Goal: Transaction & Acquisition: Purchase product/service

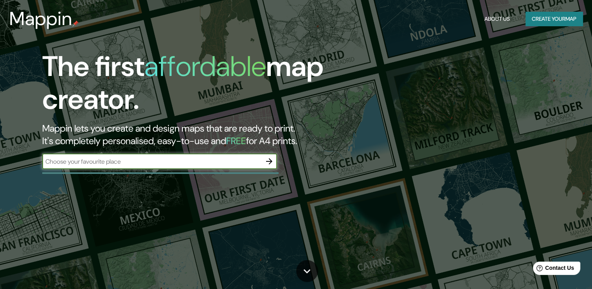
click at [160, 166] on div "​" at bounding box center [159, 162] width 235 height 16
click at [272, 163] on icon "button" at bounding box center [269, 161] width 9 height 9
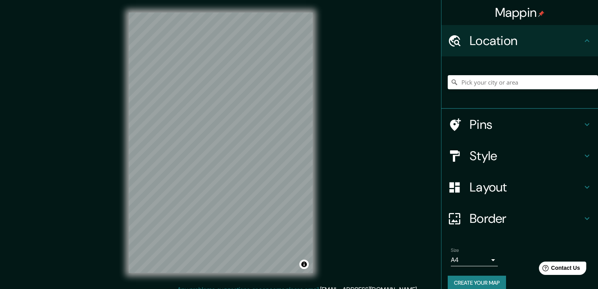
click at [468, 258] on body "Mappin Location Pins Style Layout Border Choose a border. Hint : you can make l…" at bounding box center [299, 144] width 598 height 289
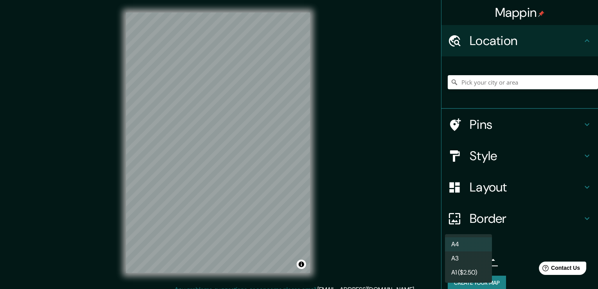
click at [471, 258] on li "A3" at bounding box center [468, 258] width 47 height 14
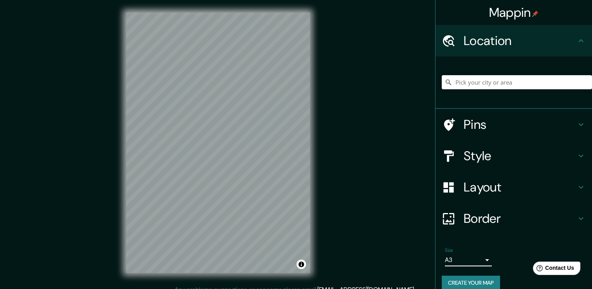
click at [468, 260] on body "Mappin Location Pins Style Layout Border Choose a border. Hint : you can make l…" at bounding box center [296, 144] width 592 height 289
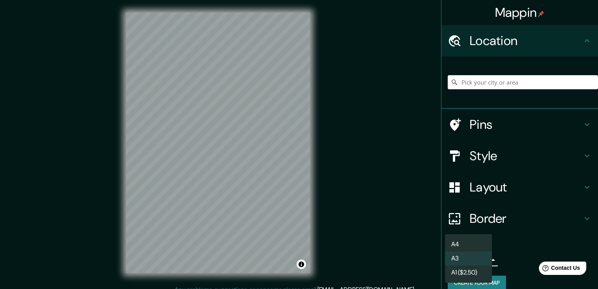
click at [456, 244] on li "A4" at bounding box center [468, 244] width 47 height 14
type input "single"
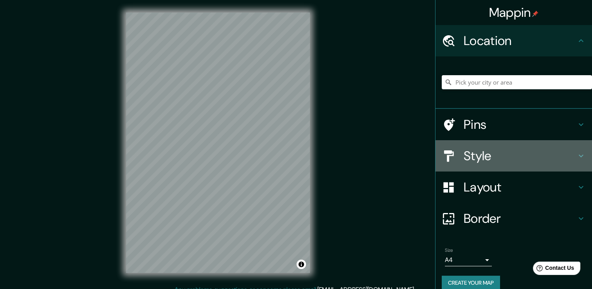
click at [496, 155] on h4 "Style" at bounding box center [520, 156] width 113 height 16
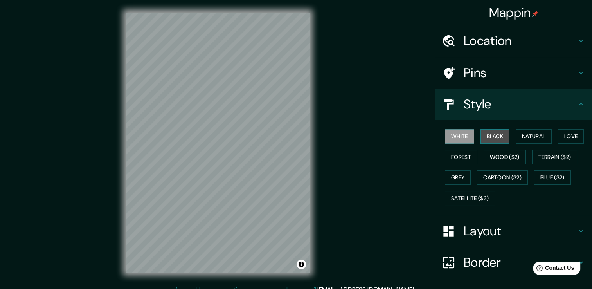
click at [495, 139] on button "Black" at bounding box center [495, 136] width 29 height 14
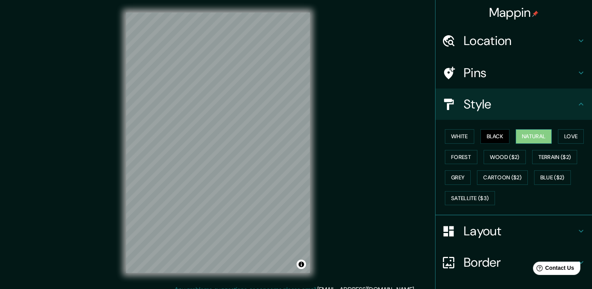
click at [526, 135] on button "Natural" at bounding box center [534, 136] width 36 height 14
click at [562, 134] on button "Love" at bounding box center [571, 136] width 26 height 14
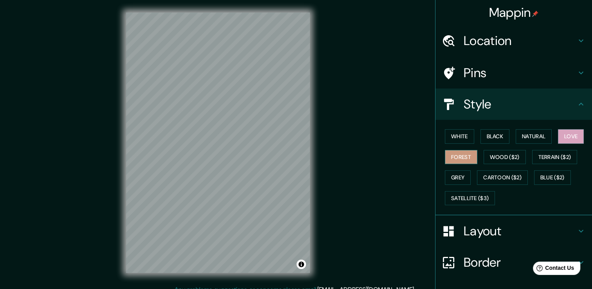
click at [448, 156] on button "Forest" at bounding box center [461, 157] width 33 height 14
click at [455, 174] on button "Grey" at bounding box center [458, 177] width 26 height 14
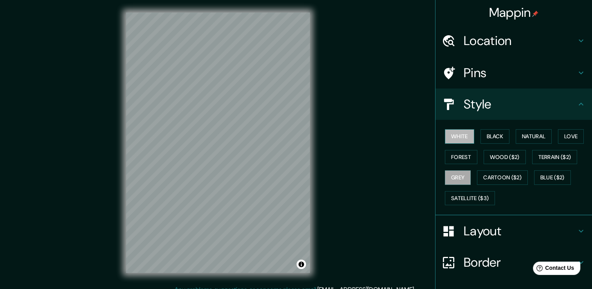
click at [459, 137] on button "White" at bounding box center [459, 136] width 29 height 14
click at [491, 154] on button "Wood ($2)" at bounding box center [505, 157] width 42 height 14
click at [462, 178] on button "Grey" at bounding box center [458, 177] width 26 height 14
click at [492, 179] on button "Cartoon ($2)" at bounding box center [502, 177] width 51 height 14
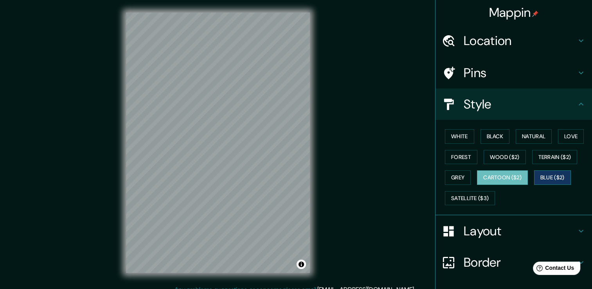
click at [550, 176] on button "Blue ($2)" at bounding box center [553, 177] width 37 height 14
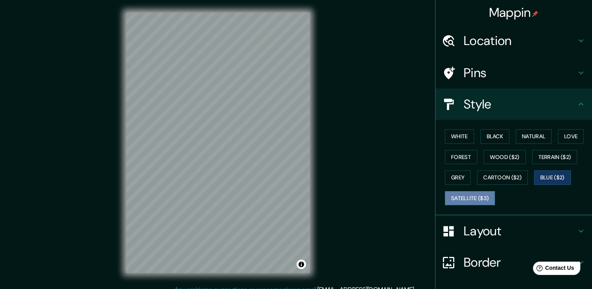
click at [472, 198] on button "Satellite ($3)" at bounding box center [470, 198] width 50 height 14
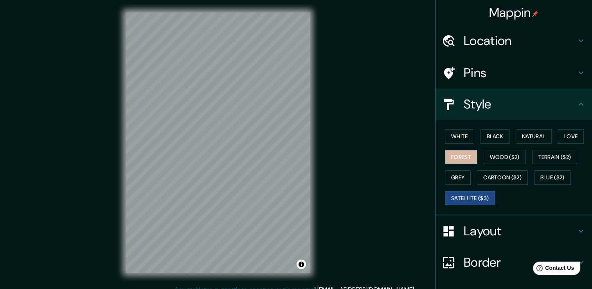
click at [460, 154] on button "Forest" at bounding box center [461, 157] width 33 height 14
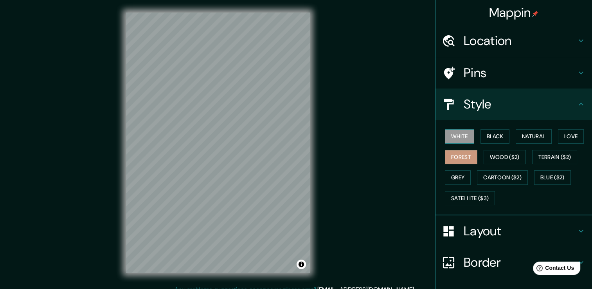
click at [457, 138] on button "White" at bounding box center [459, 136] width 29 height 14
click at [491, 135] on button "Black" at bounding box center [495, 136] width 29 height 14
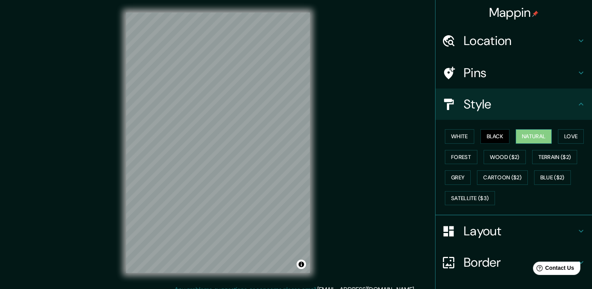
click at [520, 135] on button "Natural" at bounding box center [534, 136] width 36 height 14
click at [547, 223] on h4 "Layout" at bounding box center [520, 231] width 113 height 16
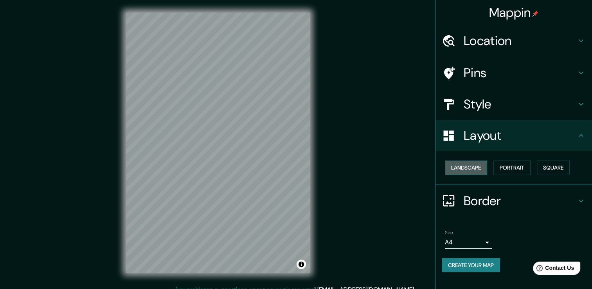
click at [482, 167] on button "Landscape" at bounding box center [466, 168] width 42 height 14
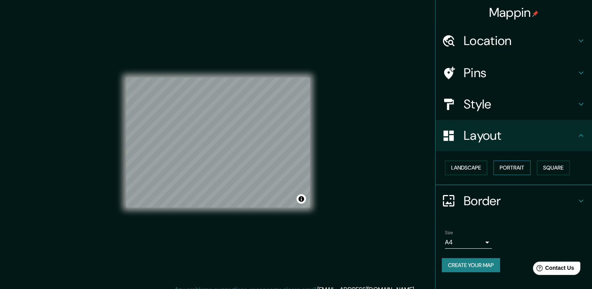
click at [520, 167] on button "Portrait" at bounding box center [512, 168] width 37 height 14
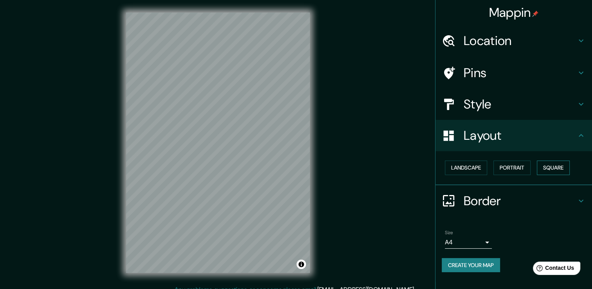
click at [549, 168] on button "Square" at bounding box center [553, 168] width 33 height 14
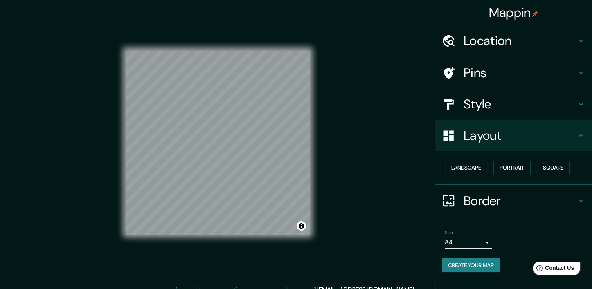
click at [503, 72] on h4 "Pins" at bounding box center [520, 73] width 113 height 16
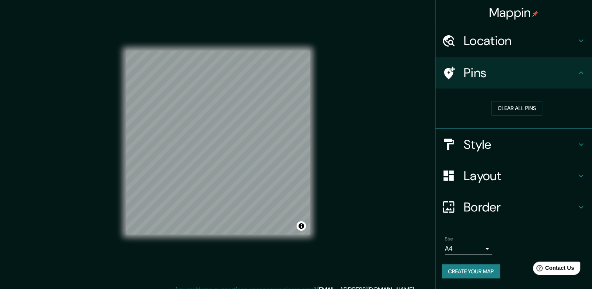
click at [553, 47] on h4 "Location" at bounding box center [520, 41] width 113 height 16
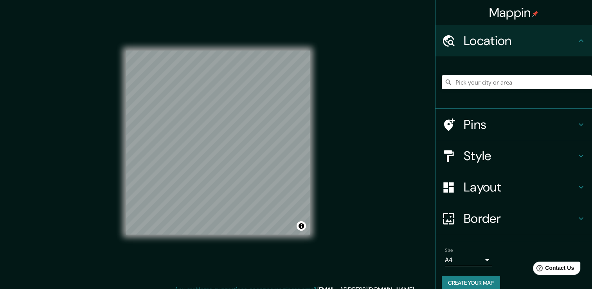
click at [553, 47] on h4 "Location" at bounding box center [520, 41] width 113 height 16
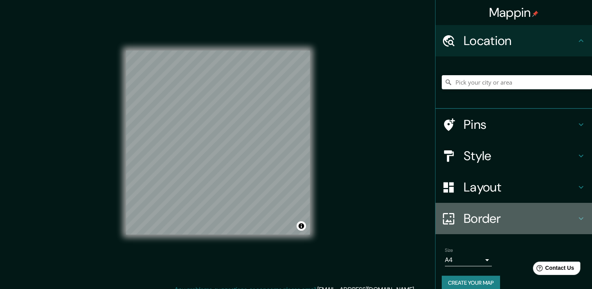
click at [485, 219] on h4 "Border" at bounding box center [520, 219] width 113 height 16
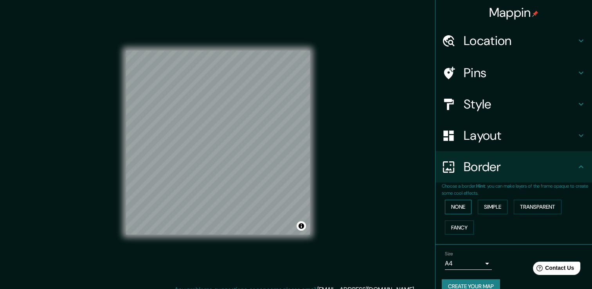
click at [461, 206] on button "None" at bounding box center [458, 207] width 27 height 14
click at [497, 206] on button "Simple" at bounding box center [493, 207] width 30 height 14
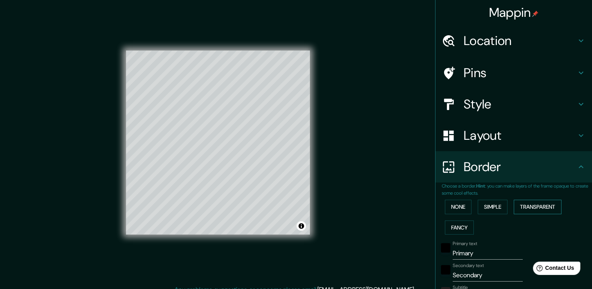
click at [531, 204] on button "Transparent" at bounding box center [538, 207] width 48 height 14
click at [457, 206] on button "None" at bounding box center [458, 207] width 27 height 14
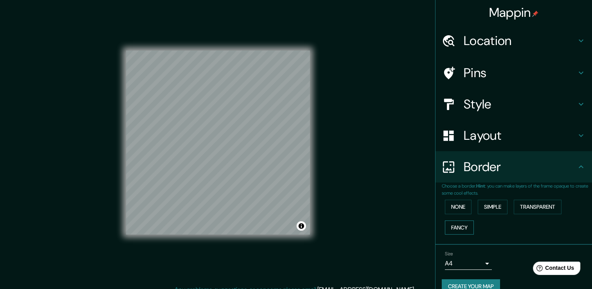
click at [457, 225] on button "Fancy" at bounding box center [459, 227] width 29 height 14
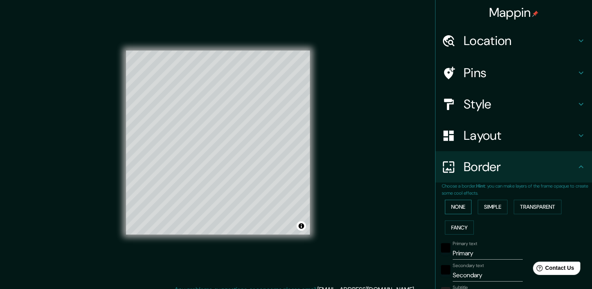
click at [450, 206] on button "None" at bounding box center [458, 207] width 27 height 14
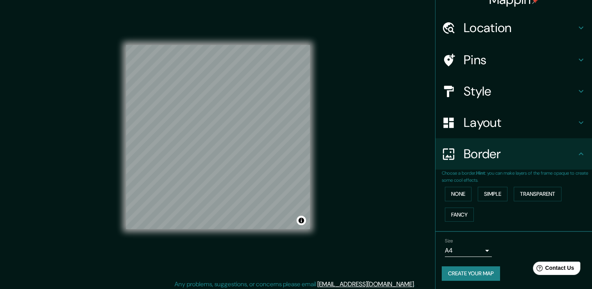
scroll to position [9, 0]
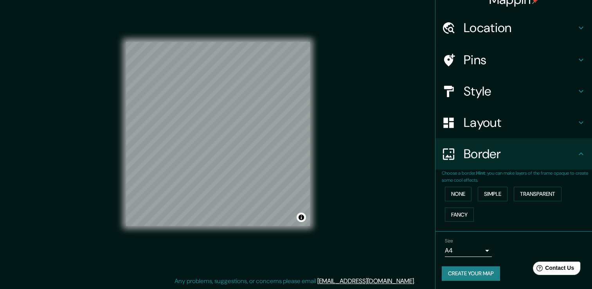
click at [477, 270] on button "Create your map" at bounding box center [471, 273] width 58 height 14
